Goal: Information Seeking & Learning: Find specific fact

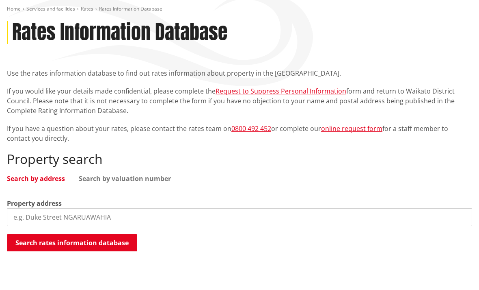
scroll to position [130, 0]
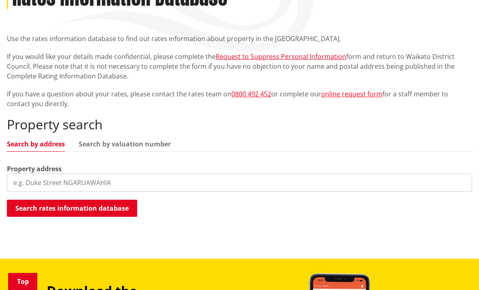
click at [38, 183] on input "search" at bounding box center [240, 182] width 466 height 18
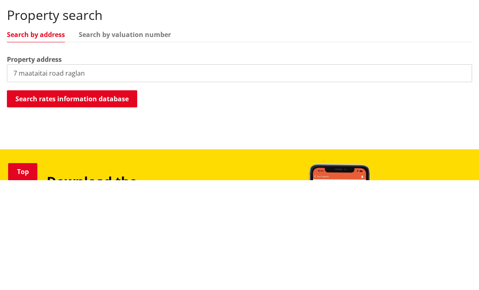
click at [119, 200] on button "Search rates information database" at bounding box center [72, 208] width 130 height 17
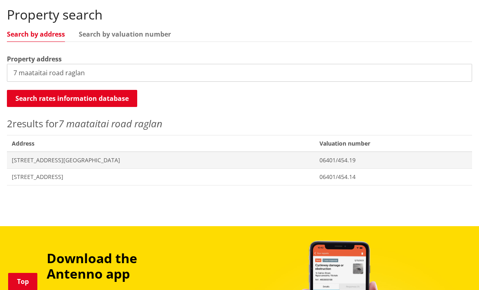
click at [81, 175] on span "[STREET_ADDRESS]" at bounding box center [161, 177] width 298 height 8
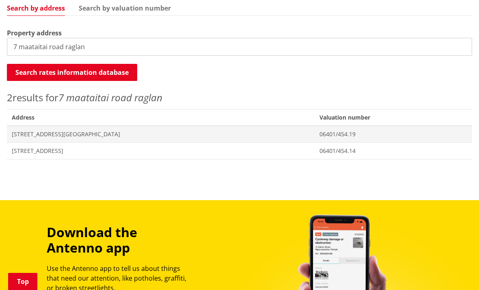
click at [99, 134] on span "[STREET_ADDRESS][GEOGRAPHIC_DATA]" at bounding box center [161, 134] width 298 height 8
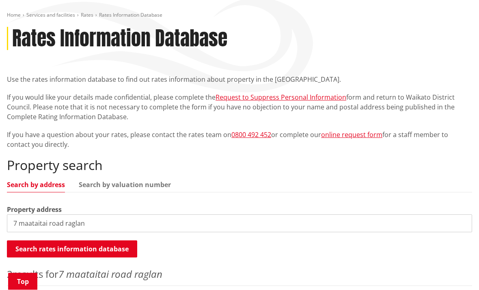
click at [23, 221] on input "7 maataitai road raglan" at bounding box center [240, 224] width 466 height 18
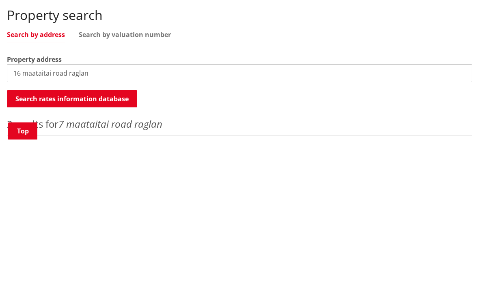
click at [109, 215] on input "16 maataitai road raglan" at bounding box center [240, 224] width 466 height 18
click at [114, 241] on button "Search rates information database" at bounding box center [72, 249] width 130 height 17
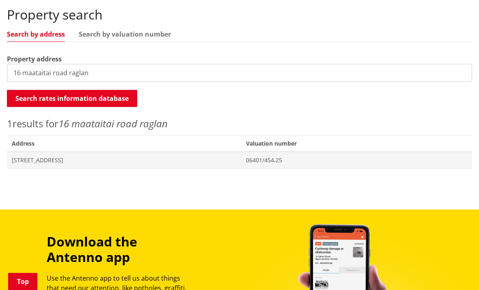
click at [79, 160] on span "[STREET_ADDRESS]" at bounding box center [124, 160] width 225 height 8
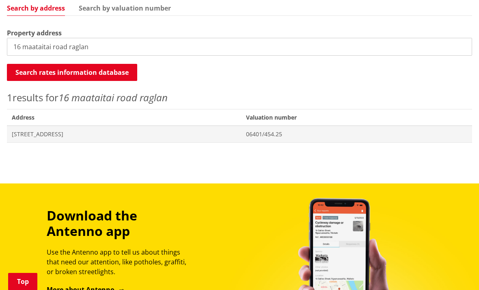
click at [26, 48] on input "16 maataitai road raglan" at bounding box center [240, 47] width 466 height 18
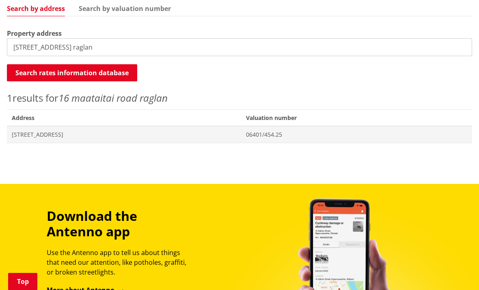
click at [108, 46] on input "15maataitai road raglan" at bounding box center [240, 47] width 466 height 18
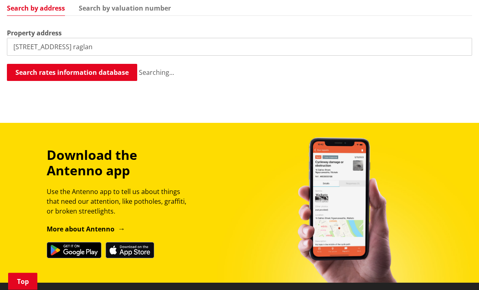
scroll to position [266, 0]
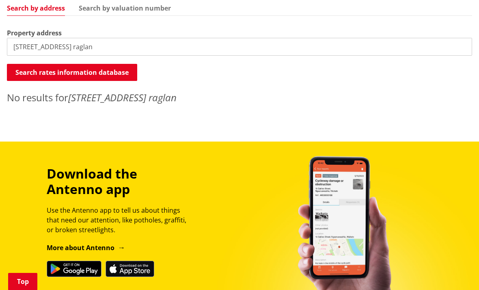
click at [24, 47] on input "15maataitai road raglan" at bounding box center [240, 47] width 466 height 18
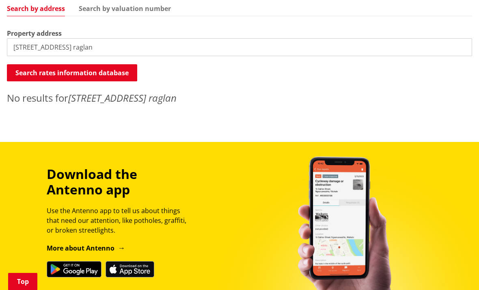
click at [23, 43] on input "15maataitai road raglan" at bounding box center [240, 47] width 466 height 18
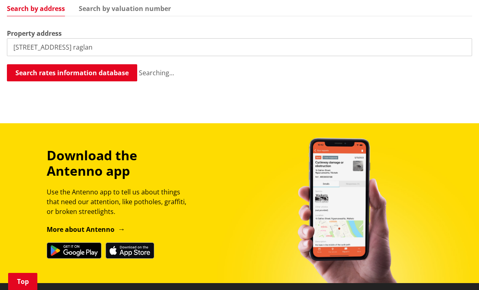
scroll to position [266, 0]
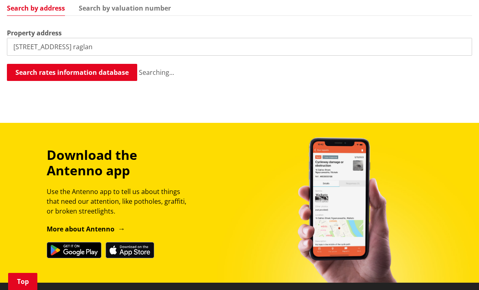
click at [458, 173] on div "Download the Antenno app Use the Antenno app to tell us about things that need …" at bounding box center [240, 202] width 478 height 111
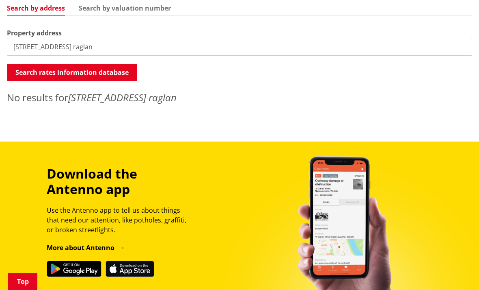
click at [28, 45] on input "15maataitai road raglan" at bounding box center [240, 47] width 466 height 18
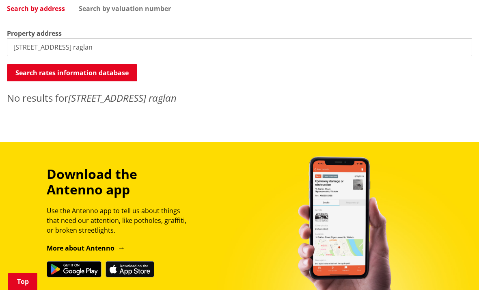
click at [96, 47] on input "15maataitai road raglan" at bounding box center [240, 47] width 466 height 18
type input "15 maataitai road raglan"
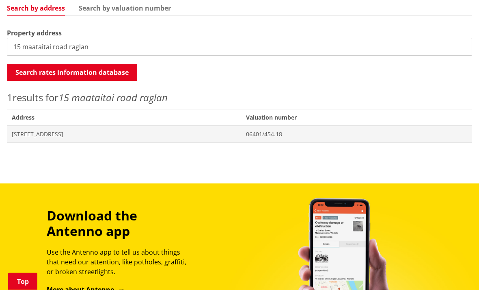
scroll to position [266, 0]
click at [72, 131] on span "[STREET_ADDRESS]" at bounding box center [124, 134] width 225 height 8
